Goal: Task Accomplishment & Management: Use online tool/utility

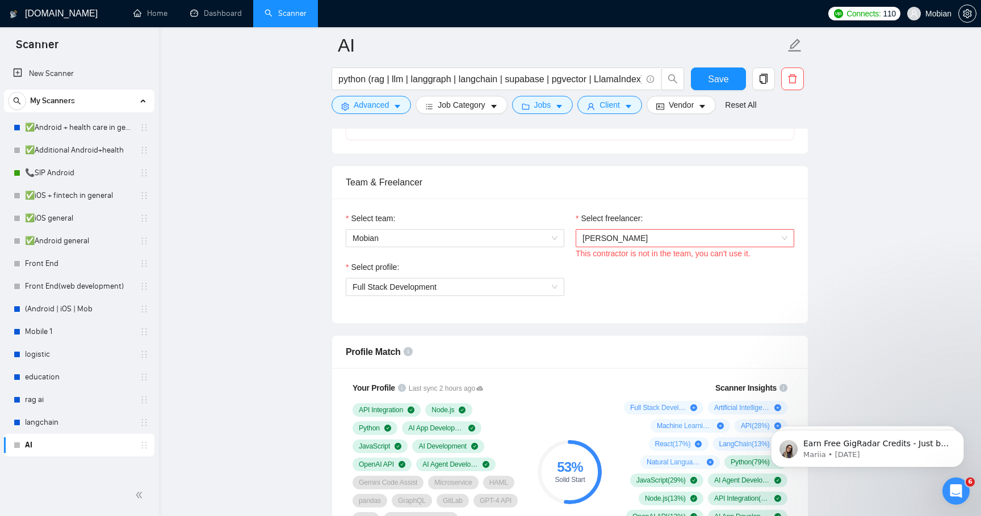
scroll to position [655, 0]
click at [719, 196] on div "Team & Freelancer" at bounding box center [570, 182] width 448 height 32
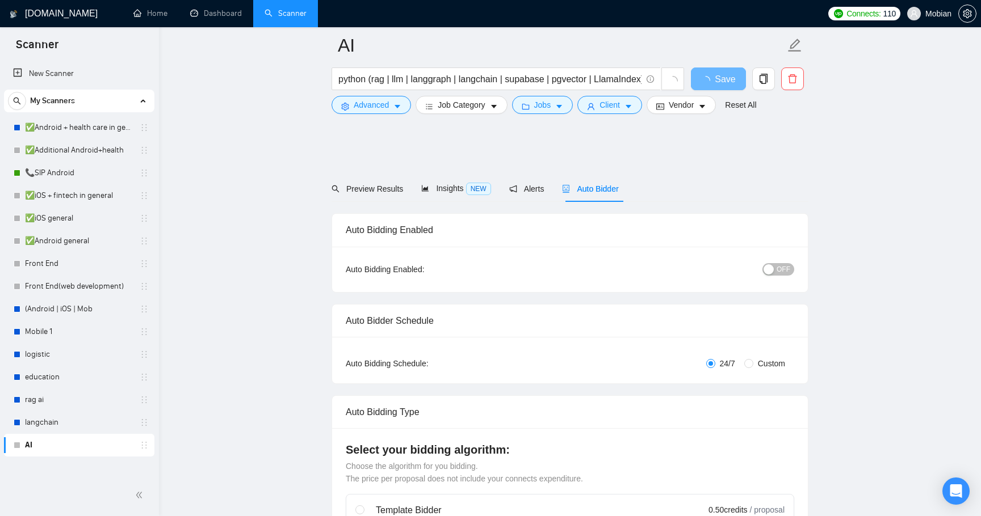
scroll to position [532, 0]
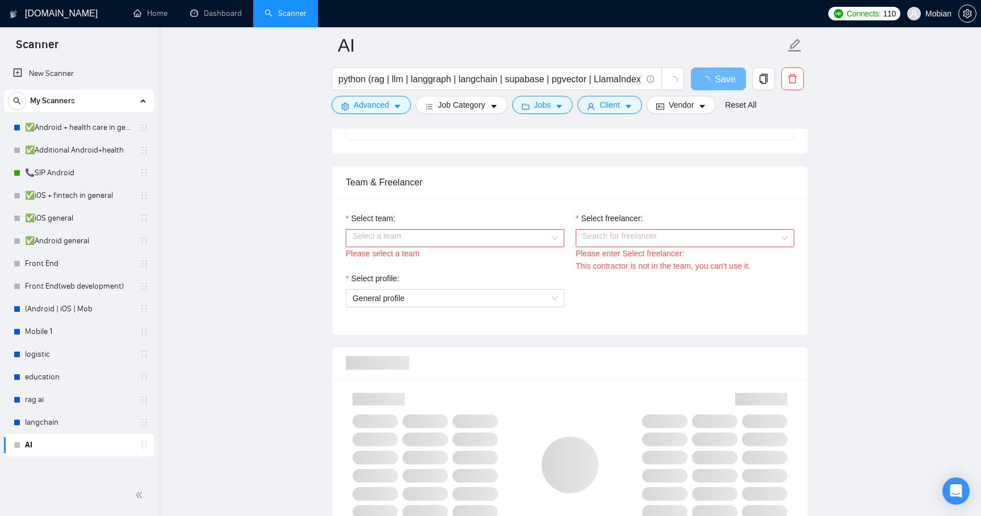
click at [521, 234] on input "Select team:" at bounding box center [450, 238] width 197 height 17
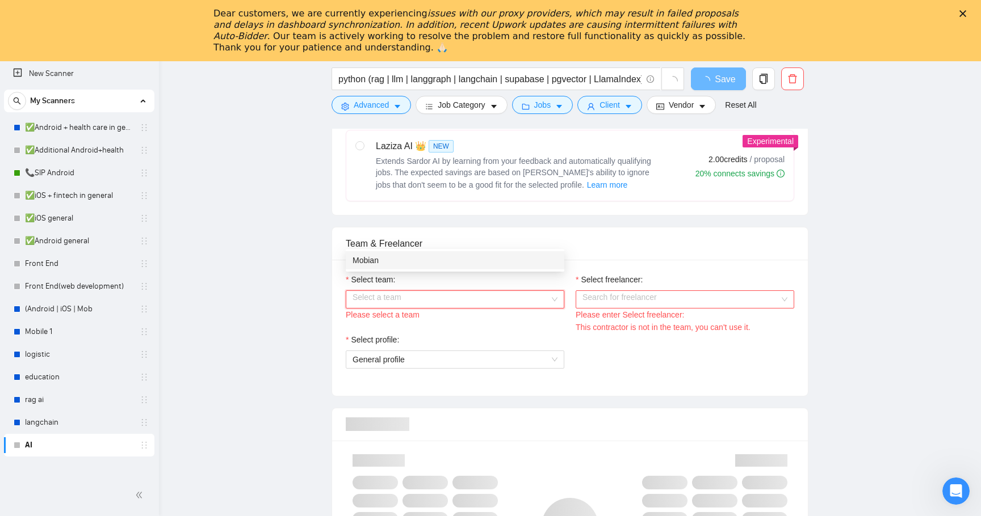
scroll to position [0, 0]
click at [494, 283] on div "Mobian" at bounding box center [454, 287] width 205 height 12
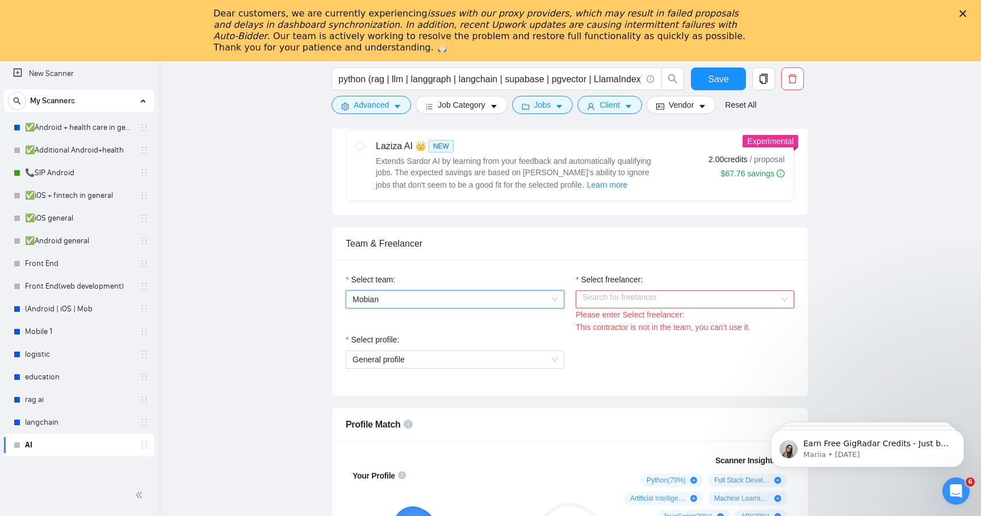
click at [645, 308] on div "Search for freelancer" at bounding box center [684, 300] width 218 height 18
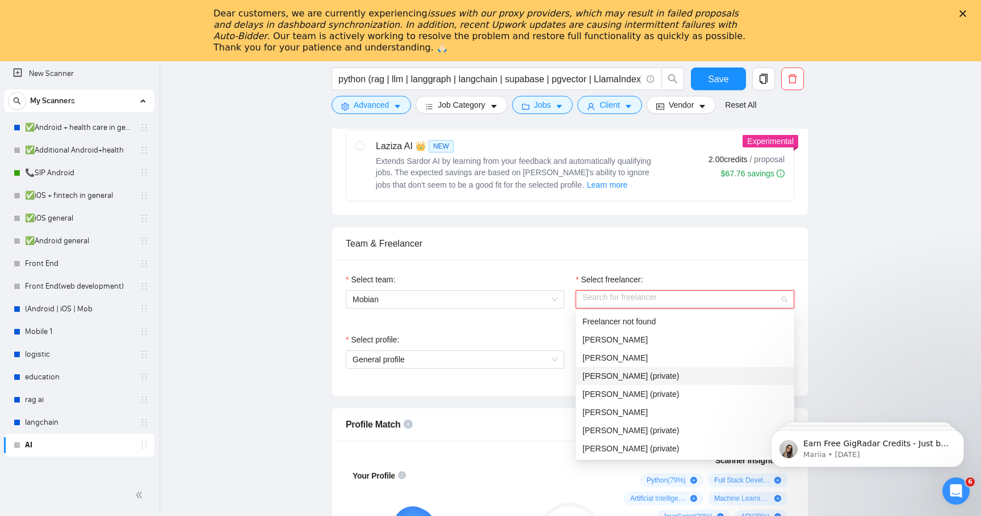
scroll to position [91, 0]
click at [656, 450] on div "[PERSON_NAME]" at bounding box center [684, 449] width 205 height 12
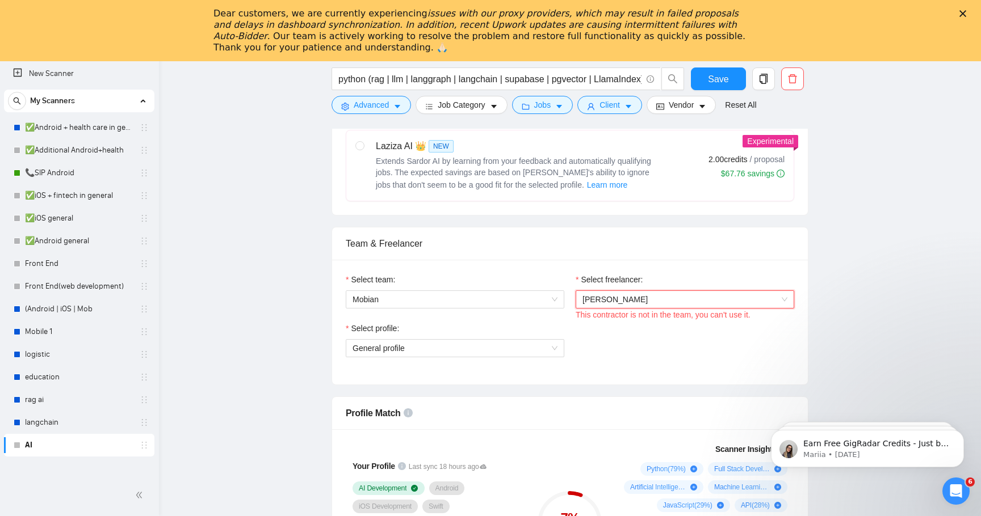
click at [720, 258] on div "Team & Freelancer" at bounding box center [570, 244] width 448 height 32
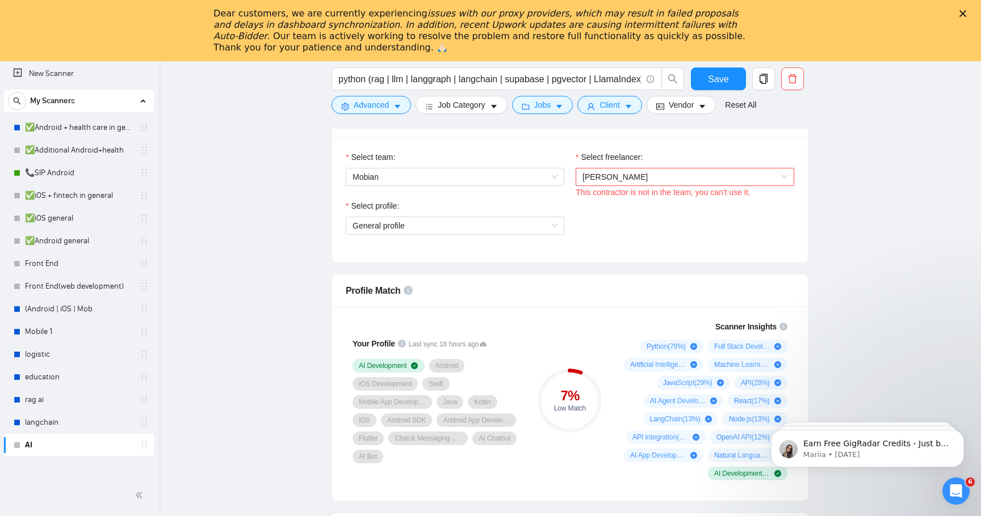
scroll to position [656, 0]
click at [533, 216] on span "General profile" at bounding box center [454, 224] width 205 height 17
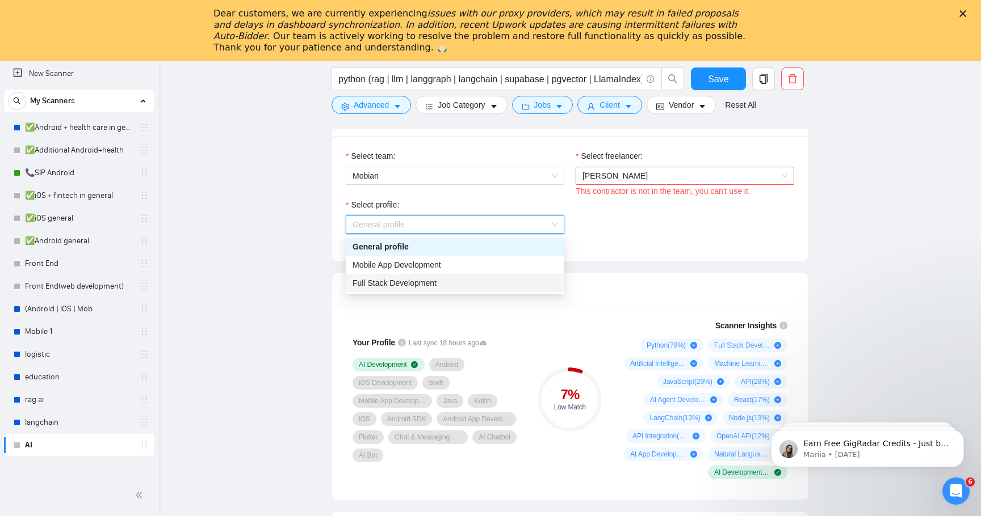
click at [510, 282] on div "Full Stack Development" at bounding box center [454, 283] width 205 height 12
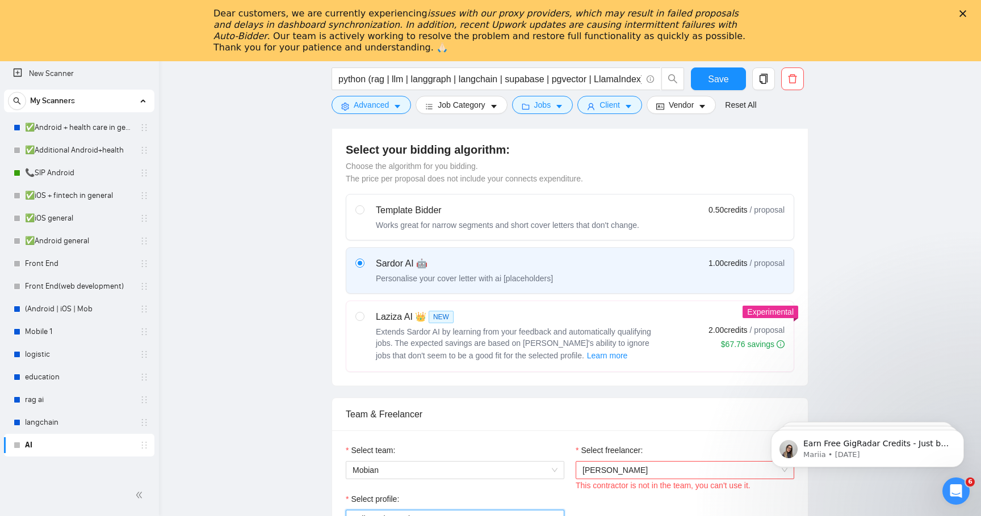
scroll to position [359, 0]
